Goal: Task Accomplishment & Management: Manage account settings

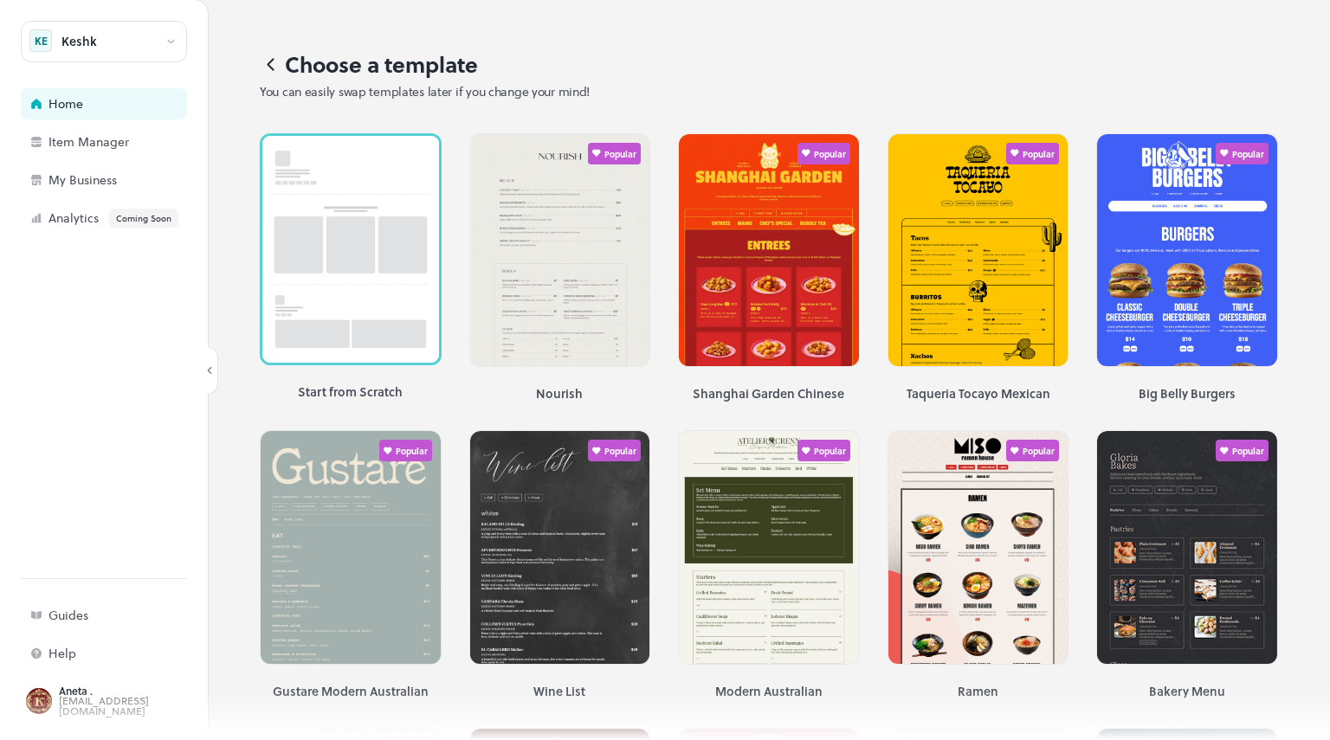
scroll to position [3238, 0]
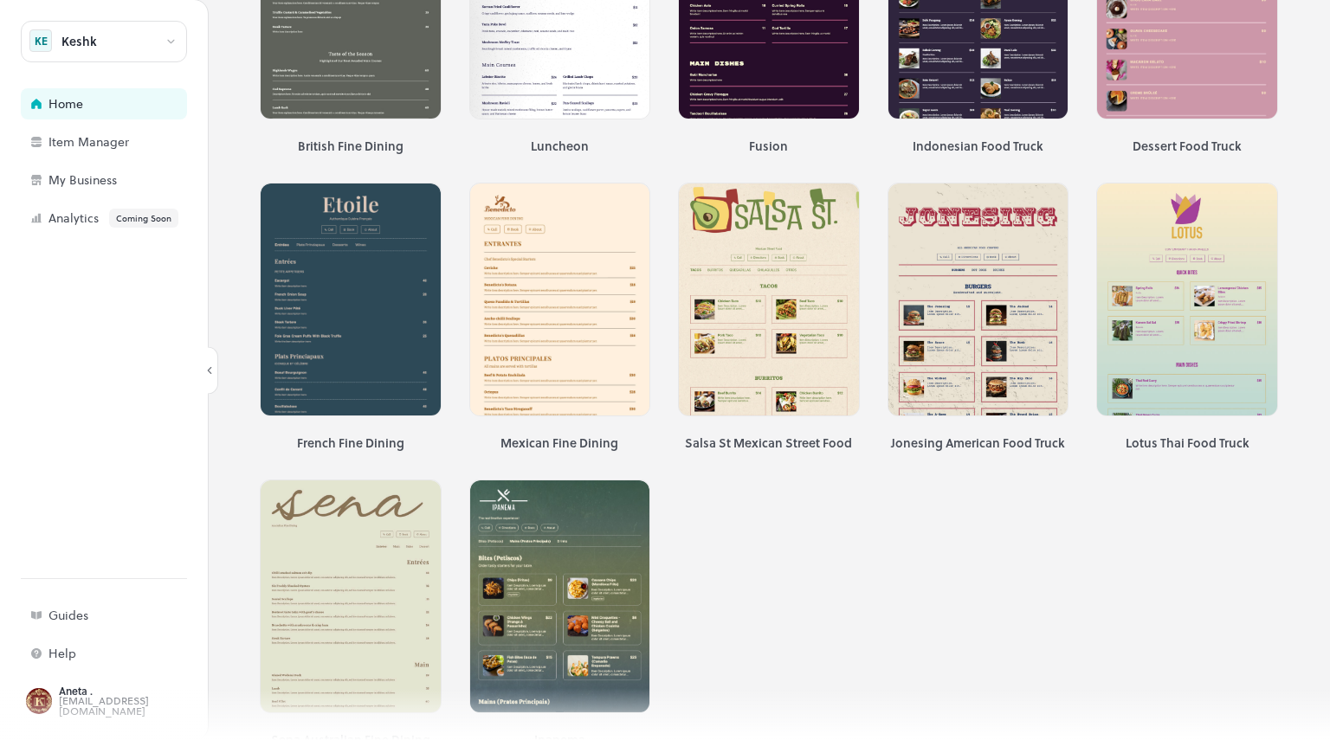
click at [76, 698] on div at bounding box center [665, 714] width 1330 height 52
click at [152, 42] on div "Keshk" at bounding box center [104, 42] width 166 height 42
click at [176, 40] on div at bounding box center [665, 370] width 1330 height 740
click at [126, 42] on div "Keshk" at bounding box center [104, 42] width 166 height 42
drag, startPoint x: 1320, startPoint y: 646, endPoint x: 1314, endPoint y: 339, distance: 307.4
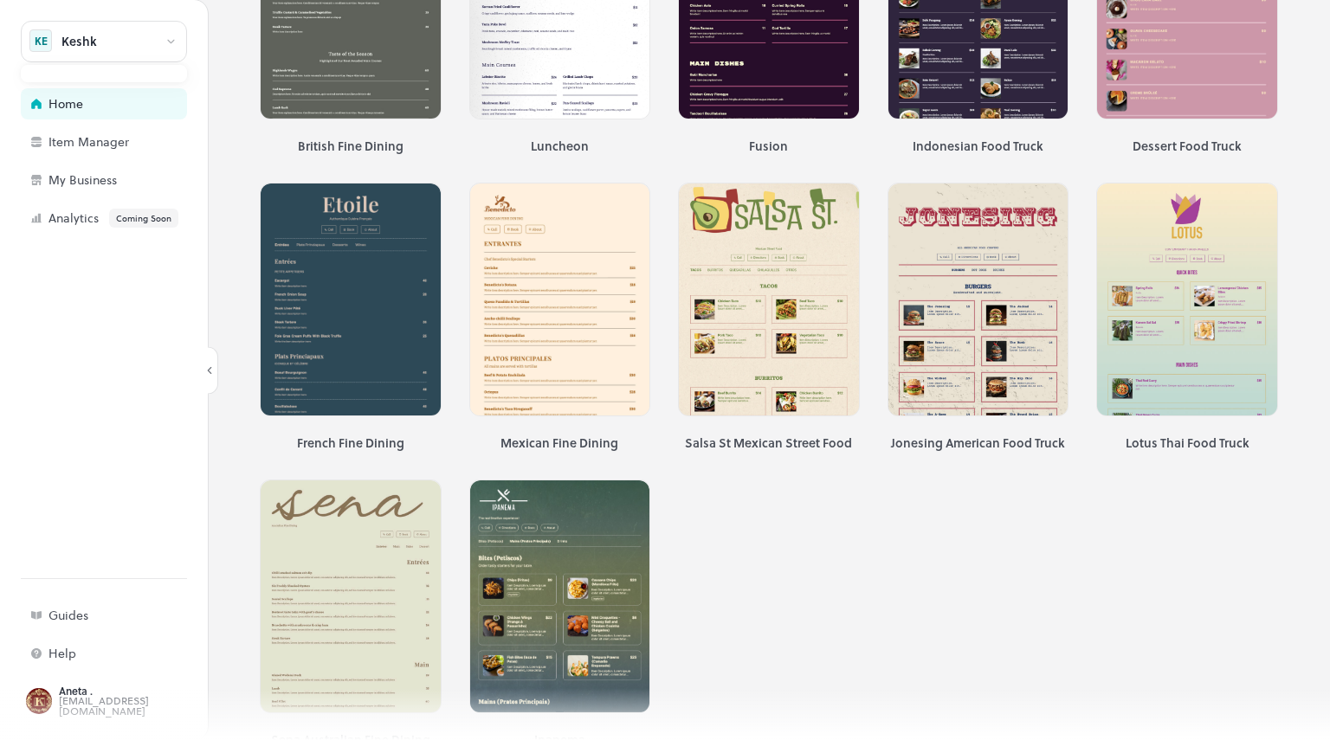
click at [1312, 360] on html "Keshk KE Home Item Manager My Business Analytics Coming Soon Guides Help Aneta …" at bounding box center [665, 370] width 1330 height 740
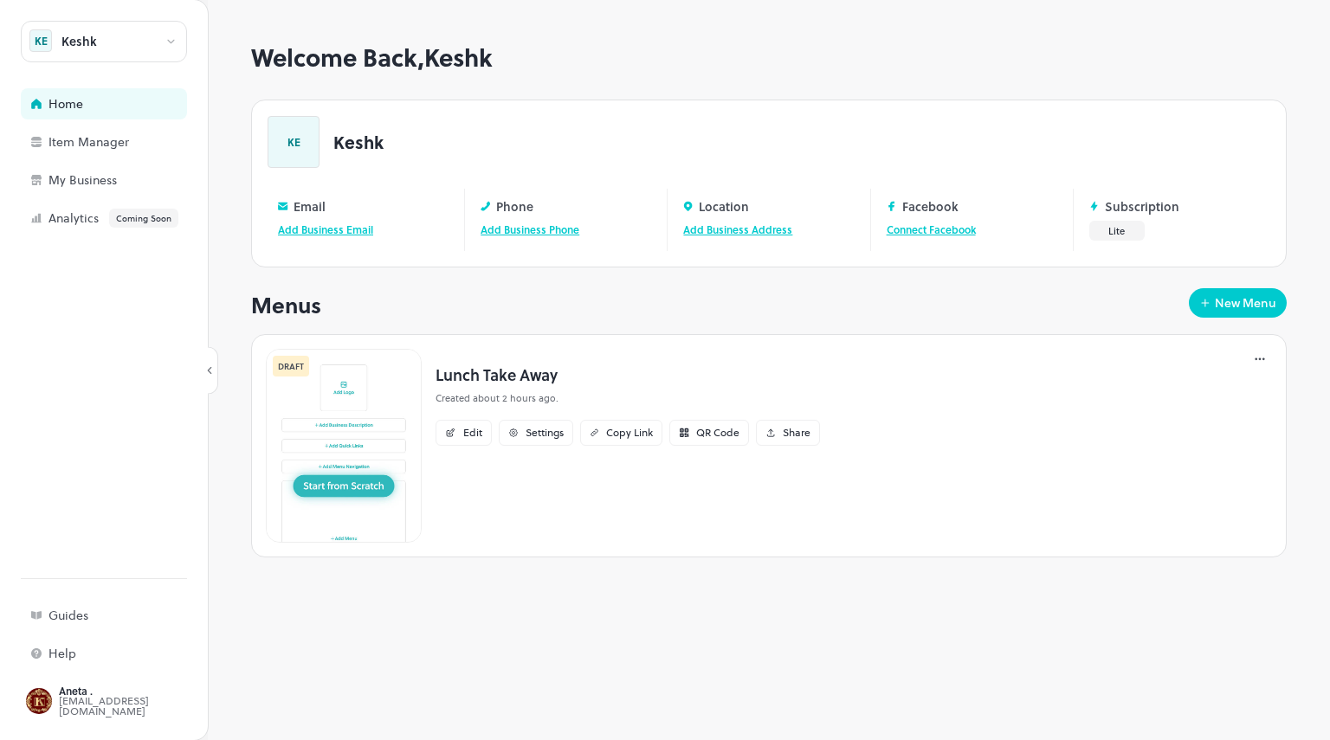
click at [113, 41] on div "Keshk" at bounding box center [104, 42] width 166 height 42
click at [71, 174] on div at bounding box center [665, 370] width 1330 height 740
click at [68, 185] on div "My Business" at bounding box center [134, 180] width 173 height 12
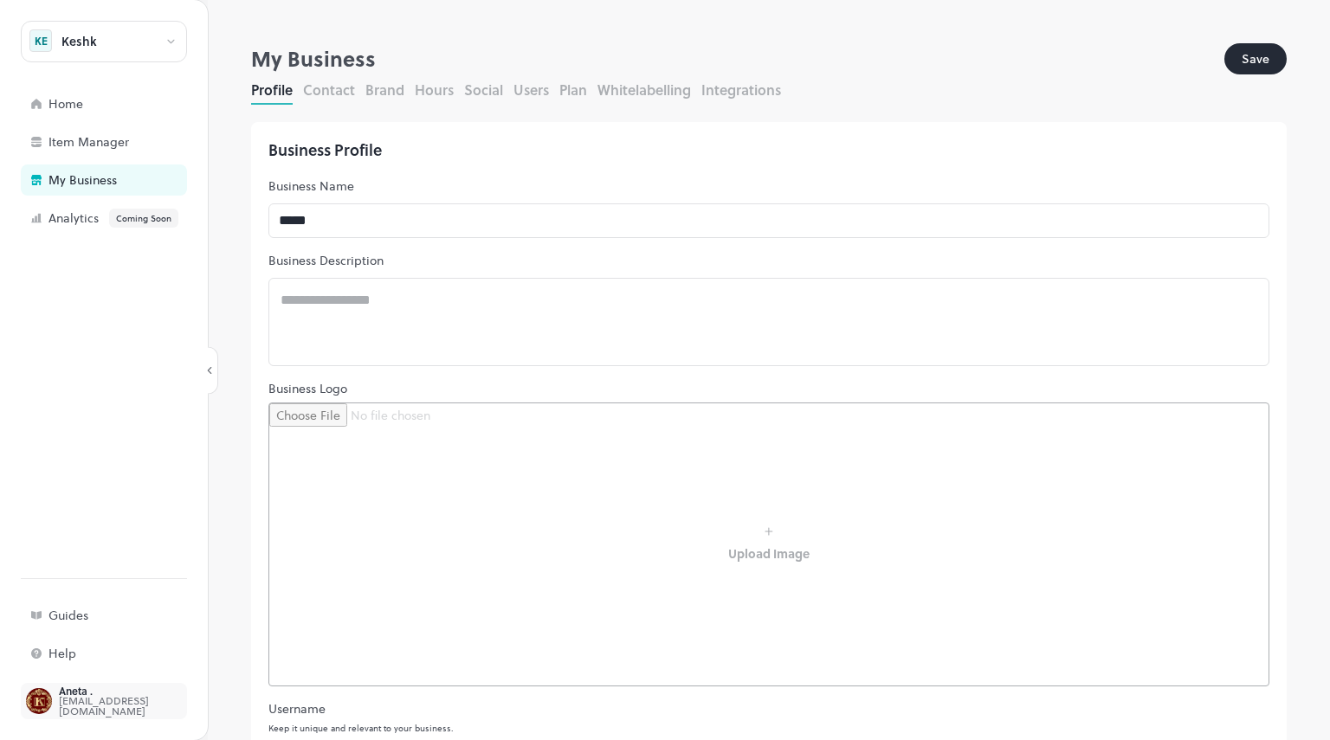
click at [94, 704] on div "[EMAIL_ADDRESS][DOMAIN_NAME]" at bounding box center [140, 706] width 163 height 21
